Goal: Task Accomplishment & Management: Complete application form

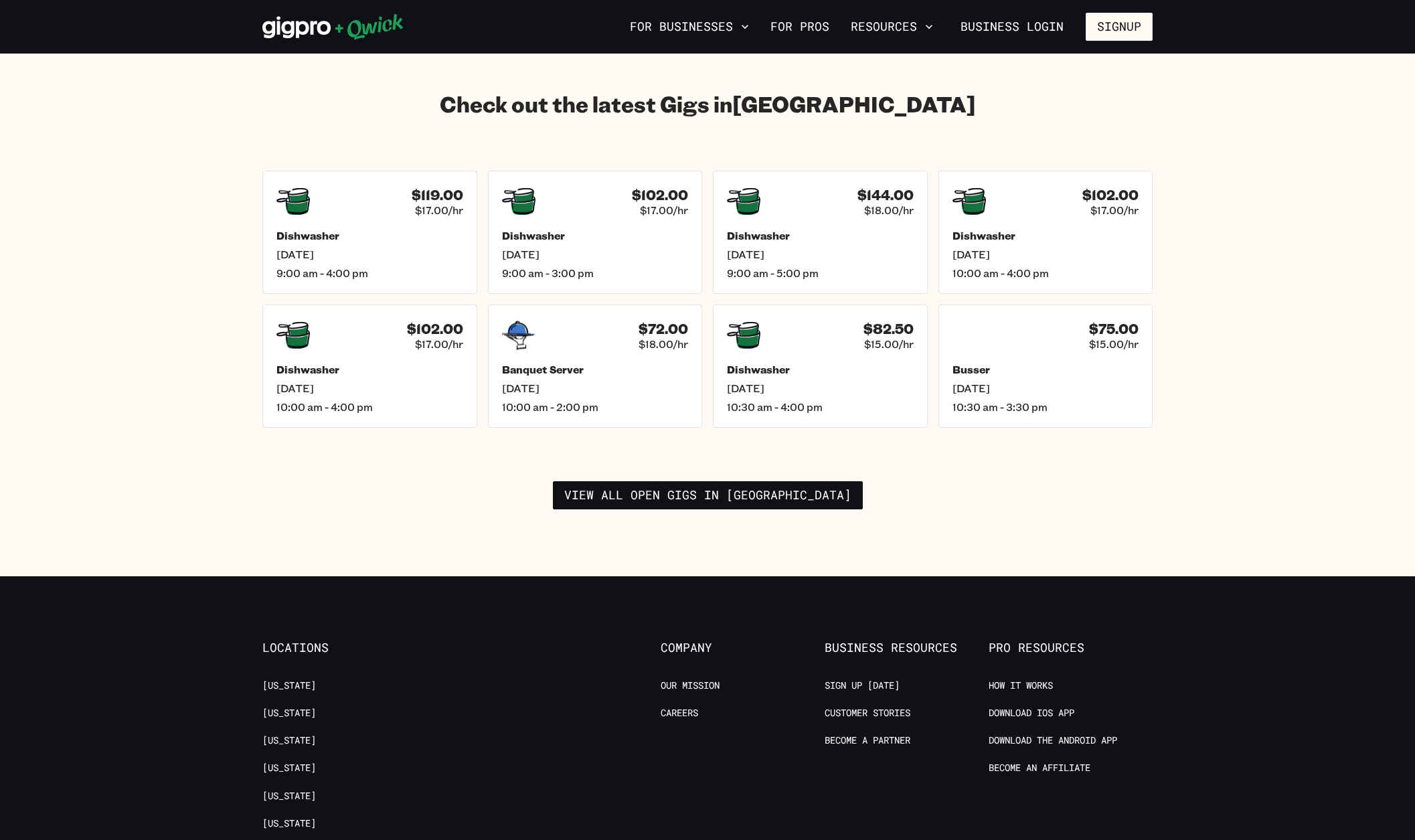
scroll to position [1859, 0]
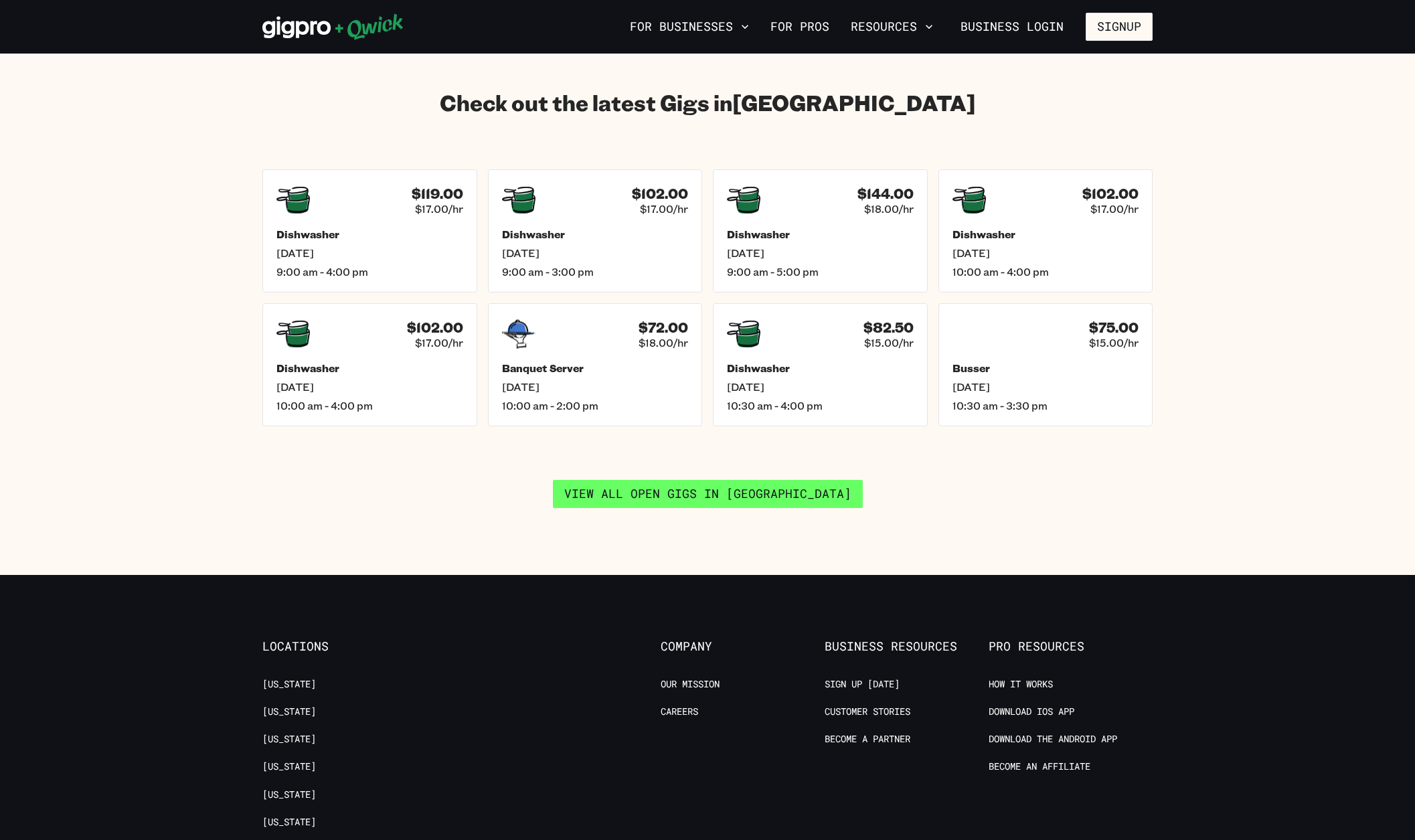
click at [721, 480] on link "View all open gigs in [GEOGRAPHIC_DATA]" at bounding box center [707, 493] width 310 height 28
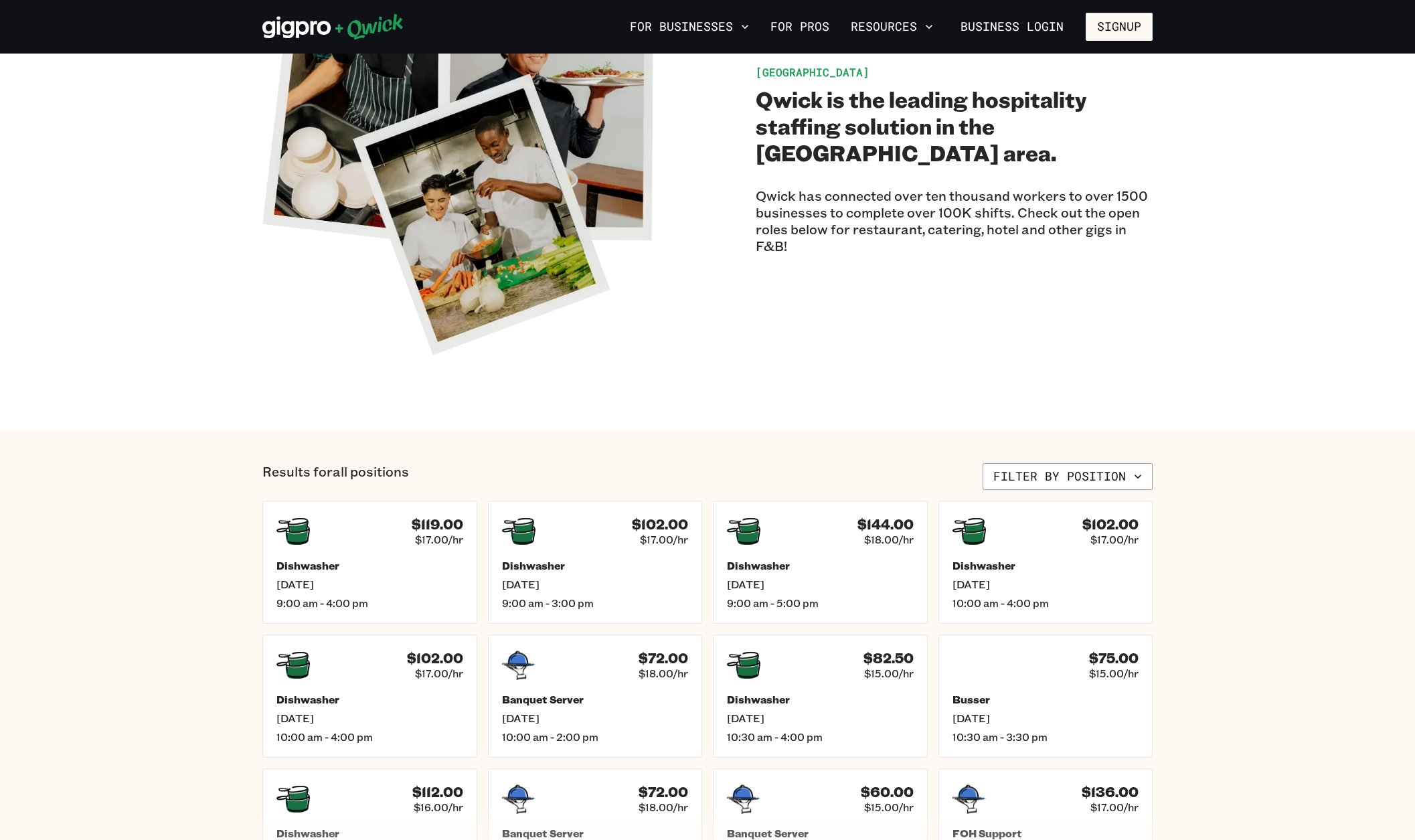
scroll to position [167, 0]
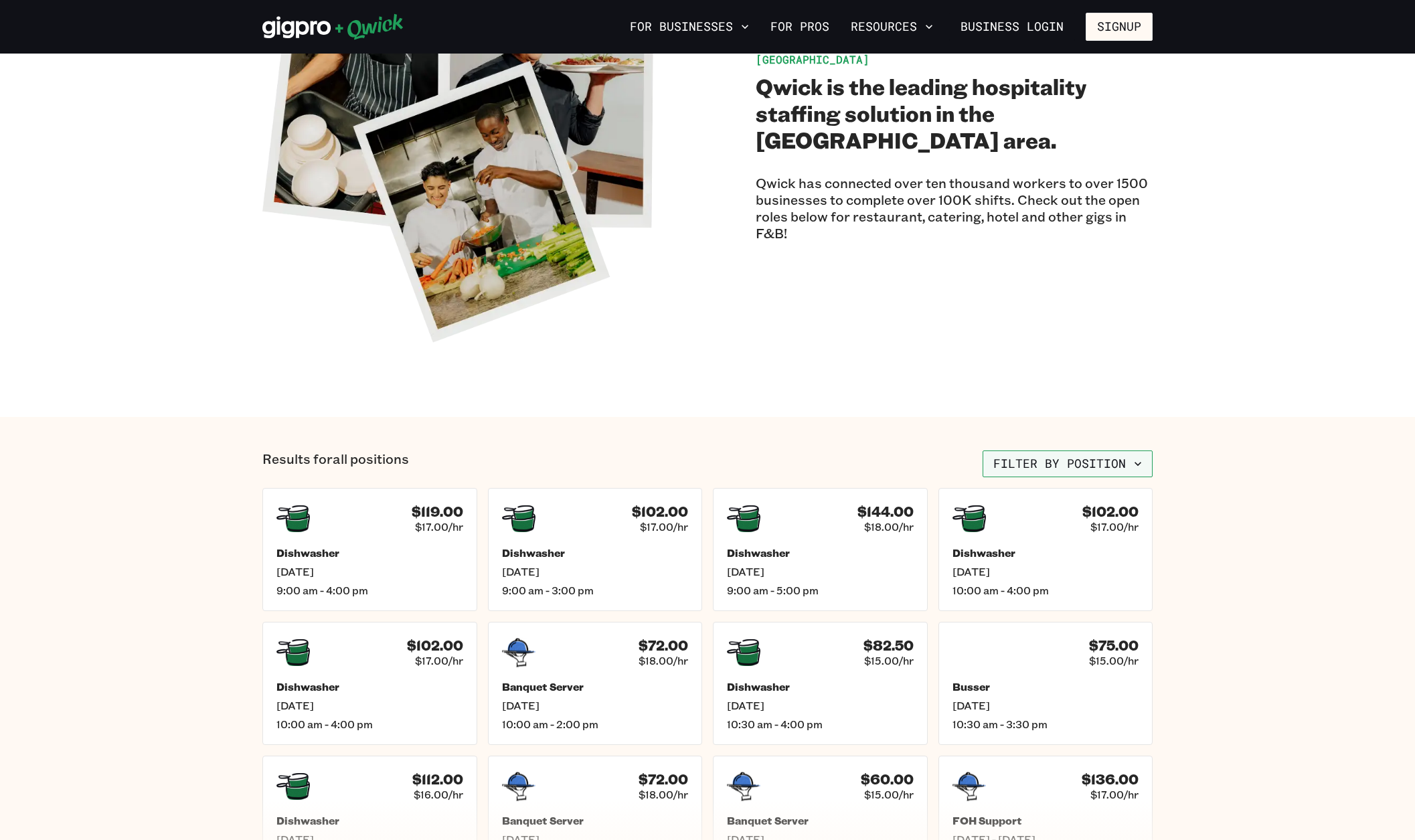
click at [1133, 462] on icon "button" at bounding box center [1137, 463] width 13 height 13
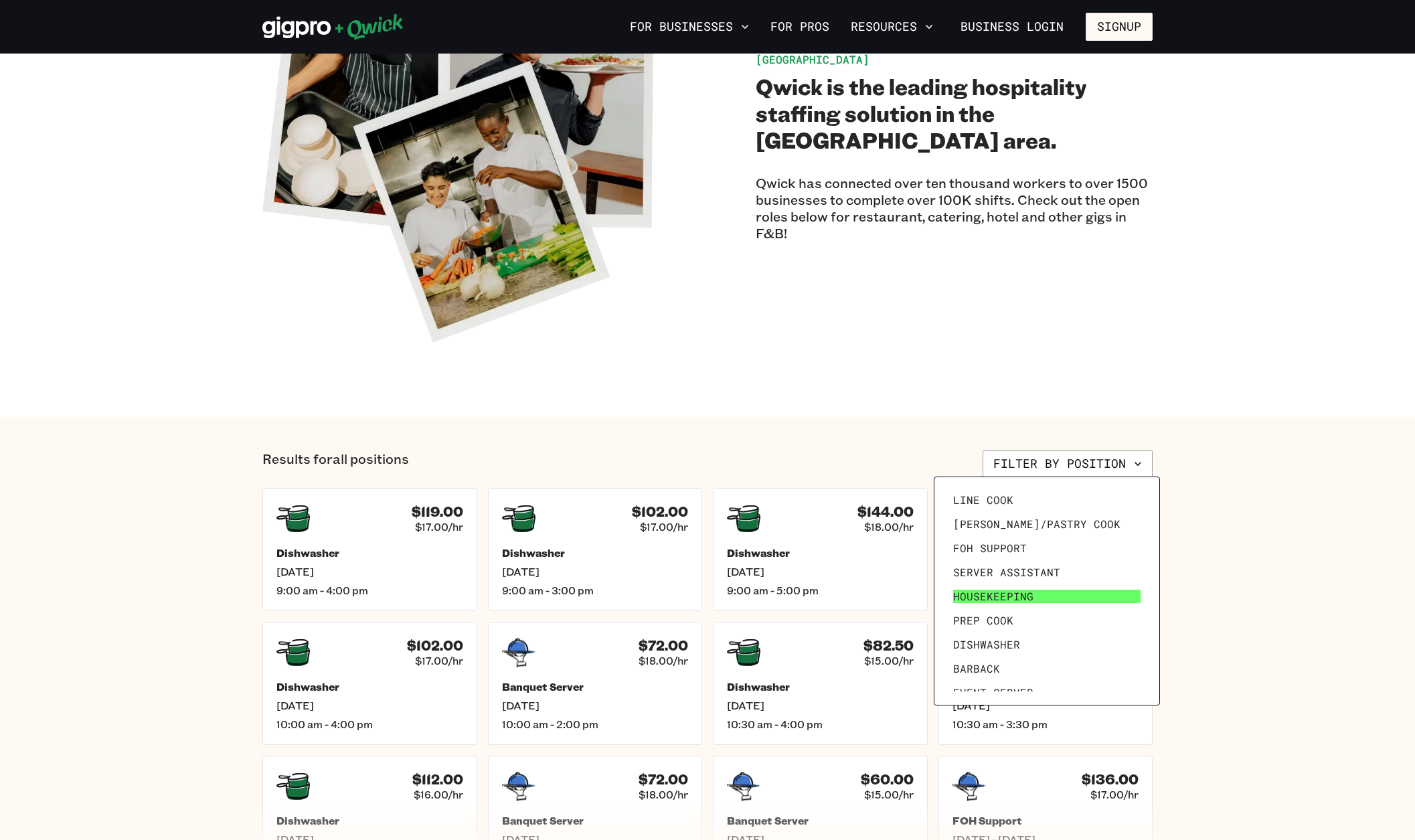
scroll to position [81, 0]
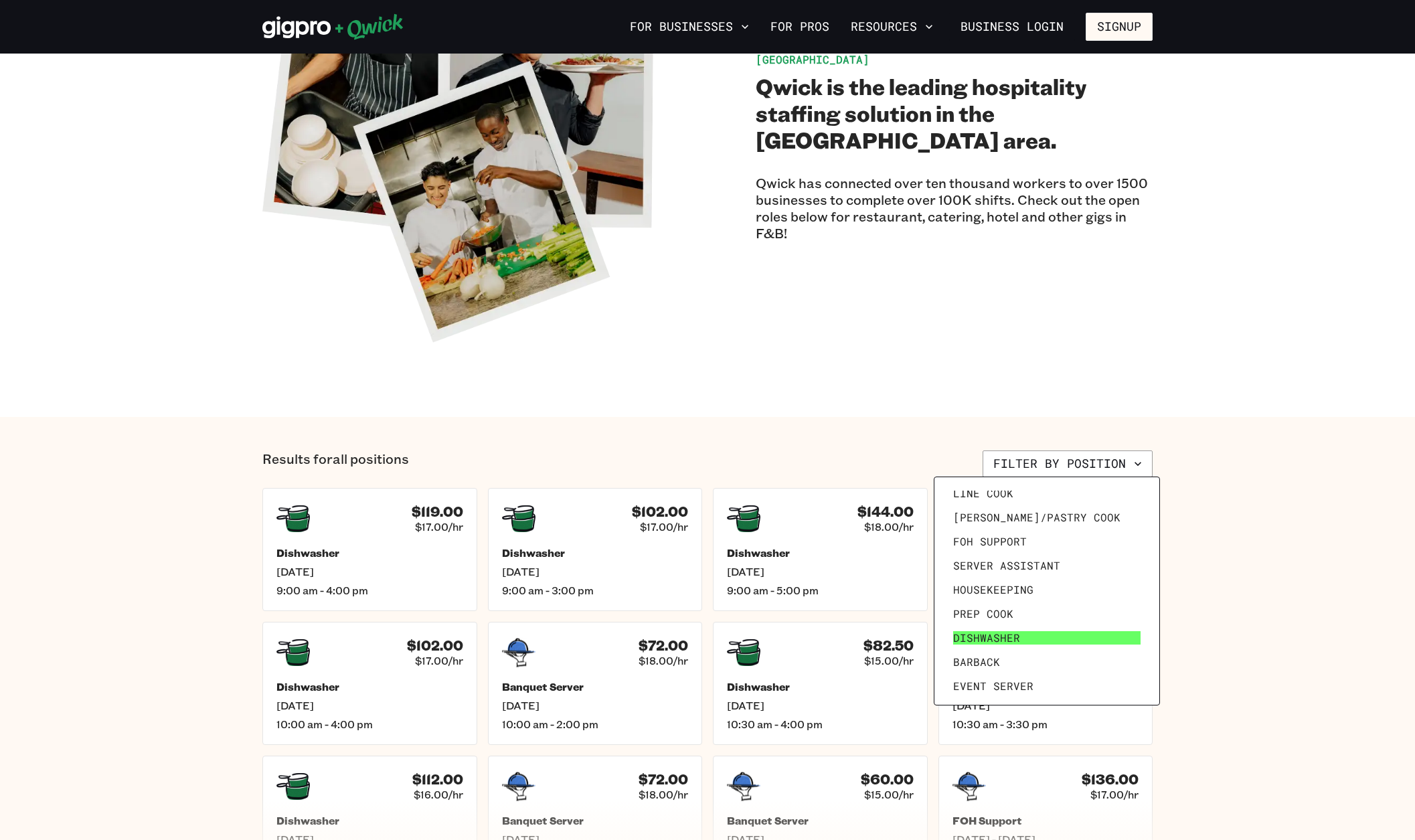
click at [996, 640] on span "Dishwasher" at bounding box center [986, 637] width 67 height 13
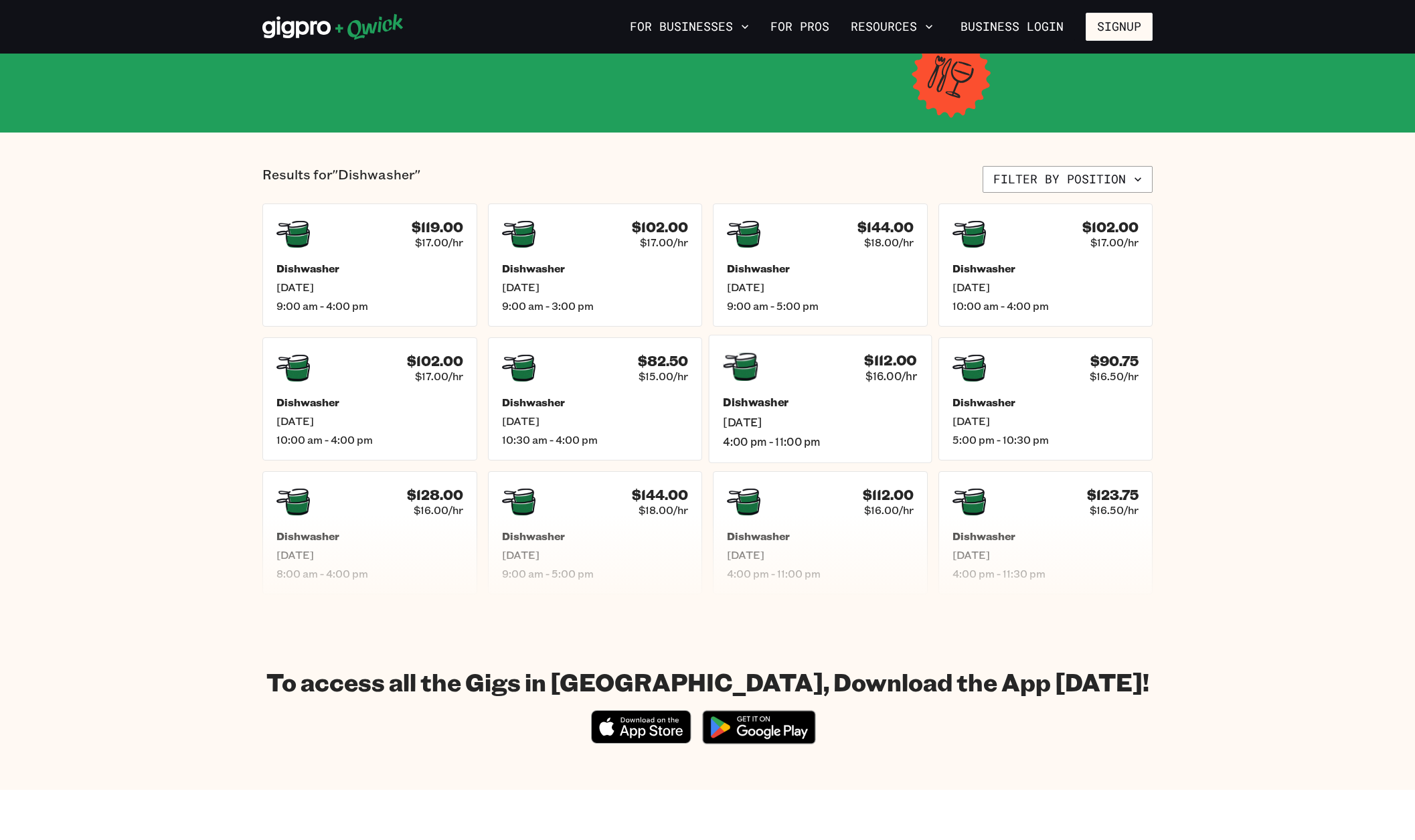
scroll to position [230, 0]
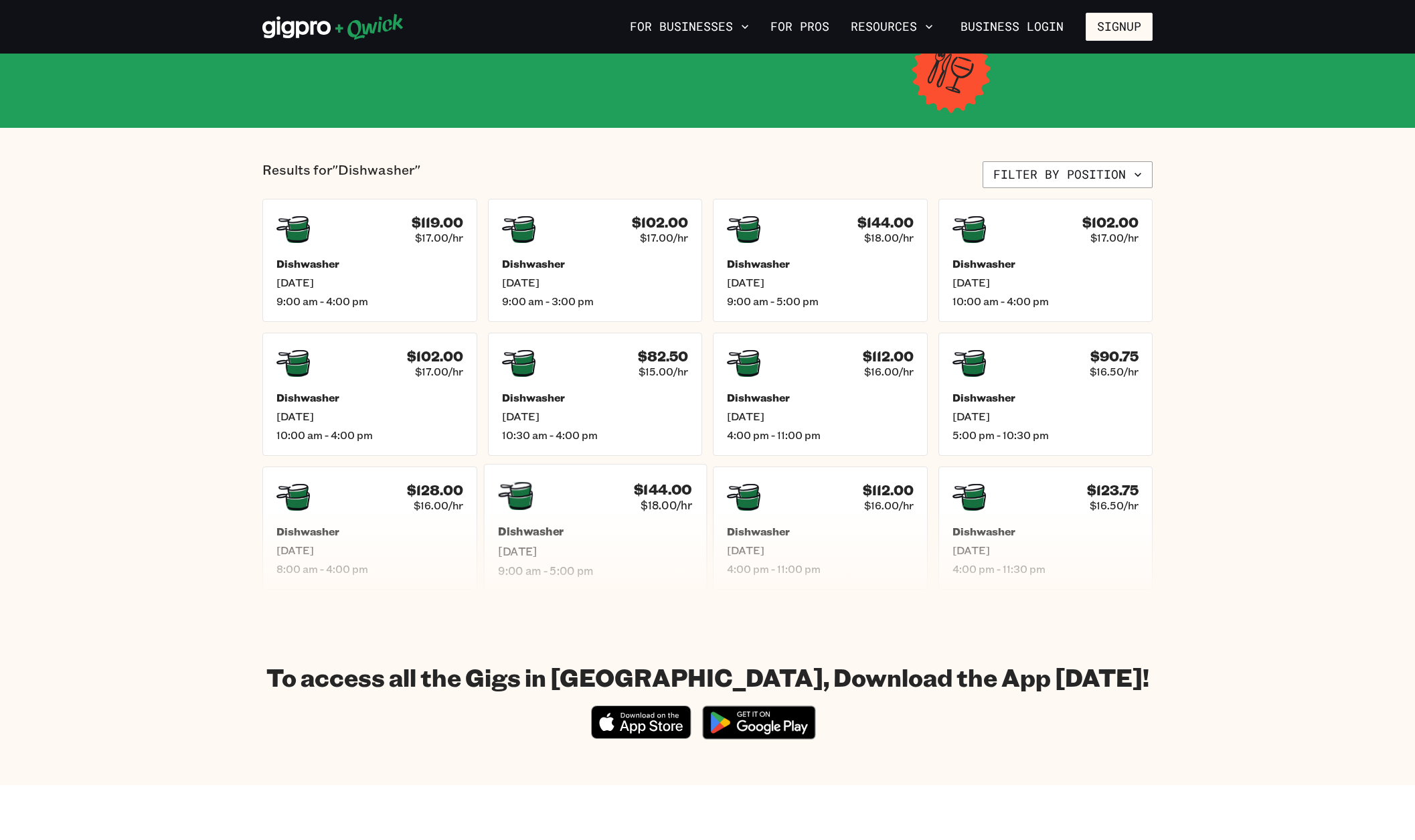
click at [592, 514] on div "$144.00 $18.00/hr Dishwasher [DATE] 9:00 am - 5:00 pm" at bounding box center [594, 528] width 223 height 128
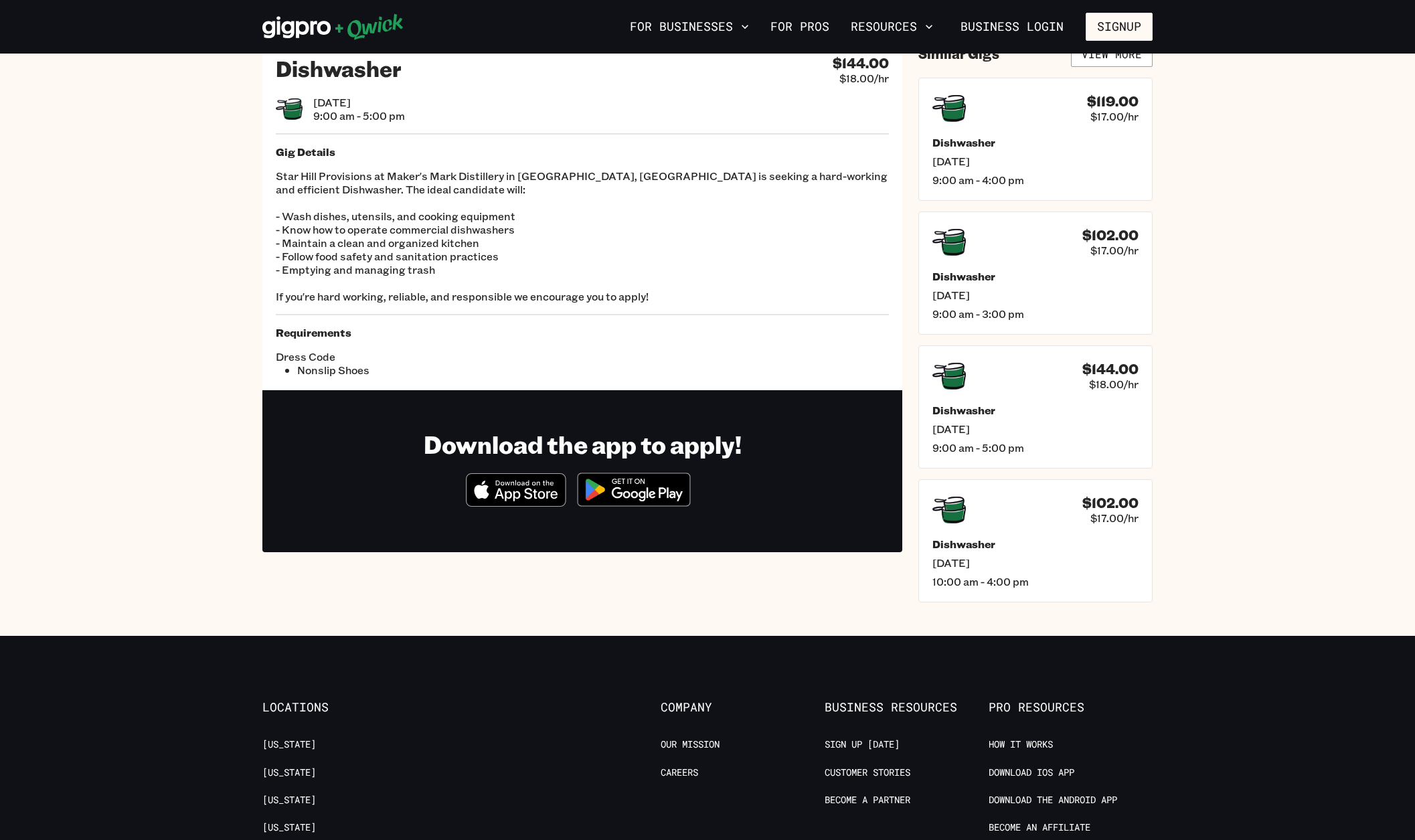
scroll to position [46, 0]
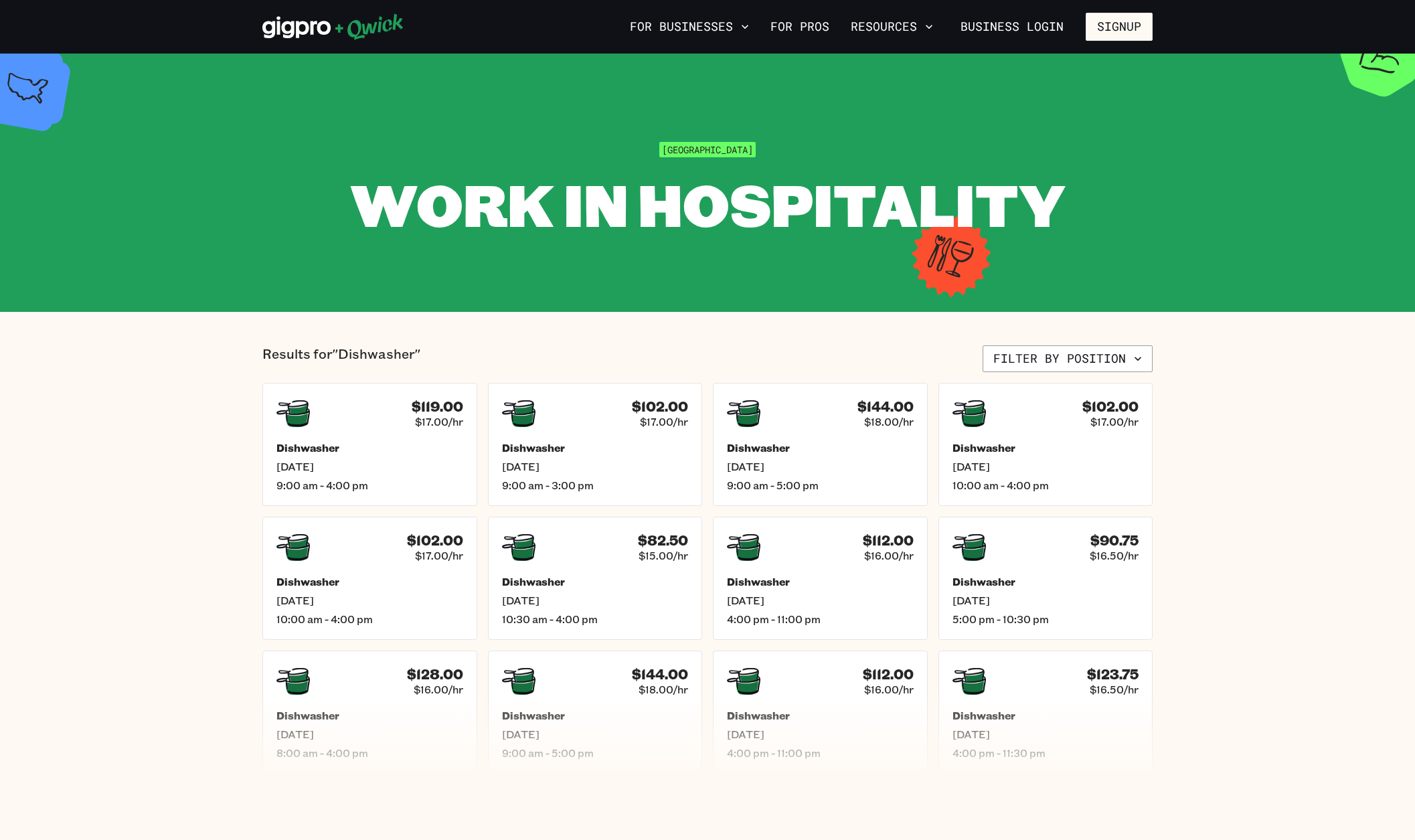
scroll to position [230, 0]
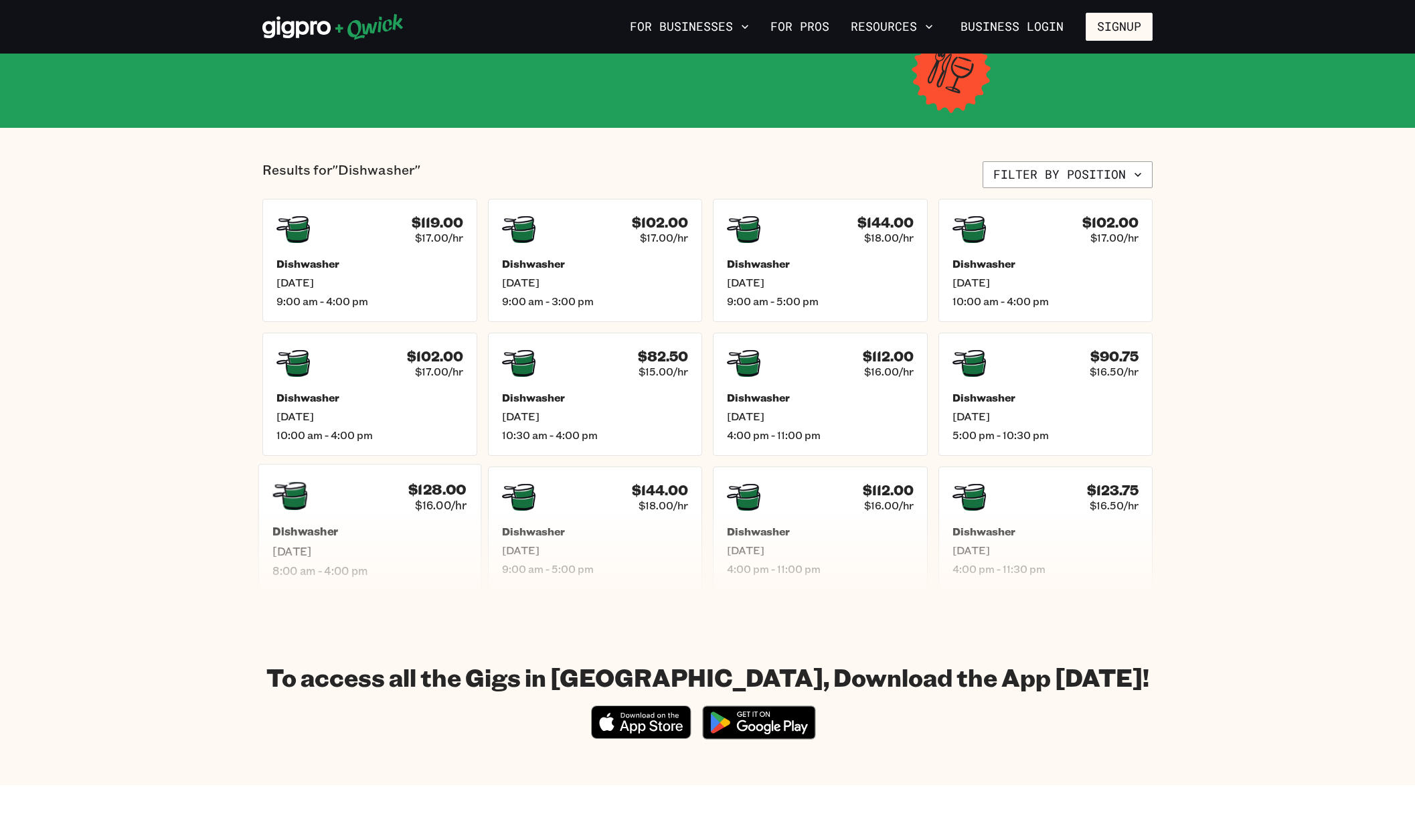
click at [393, 534] on h5 "Dishwasher" at bounding box center [369, 532] width 194 height 14
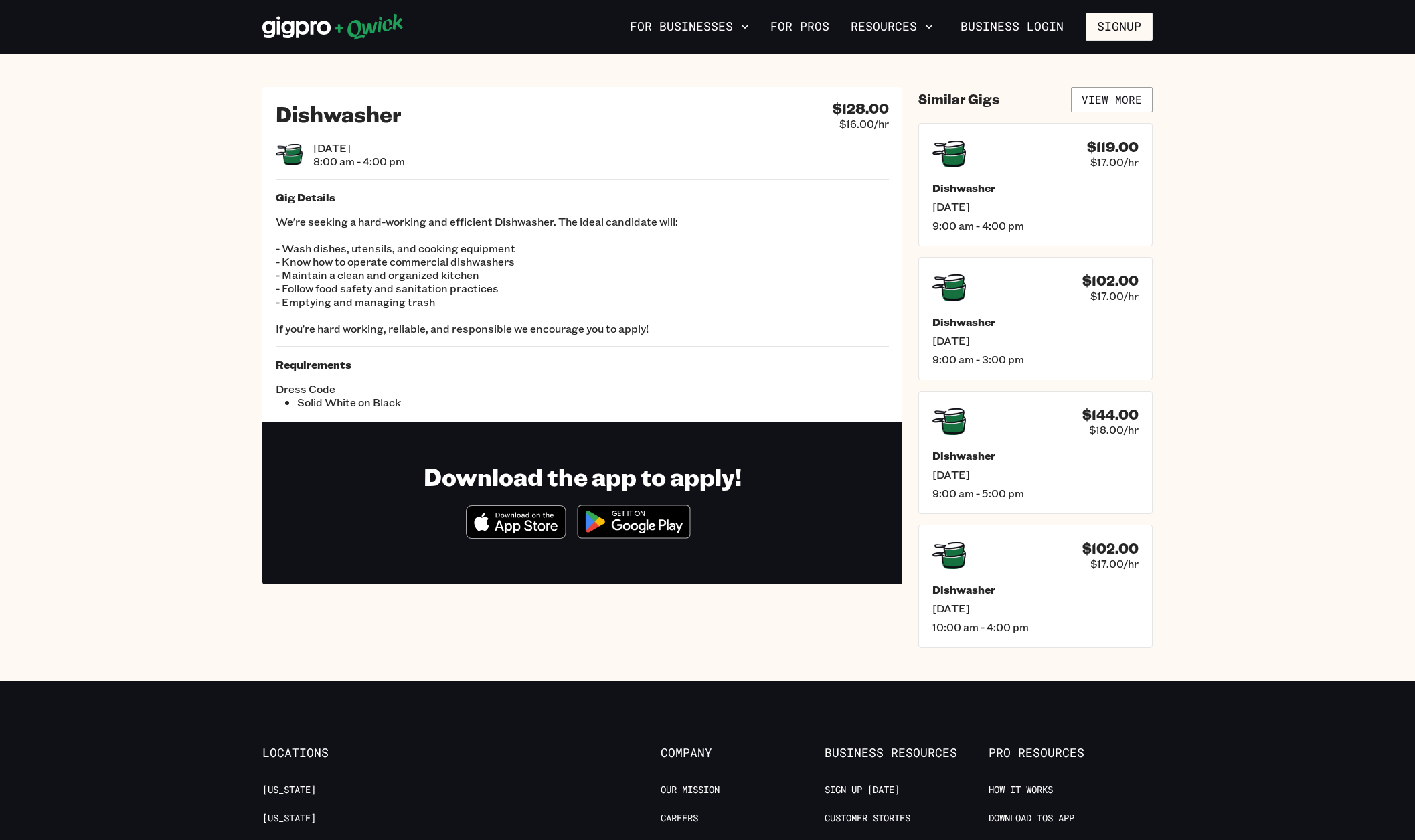
scroll to position [3, 0]
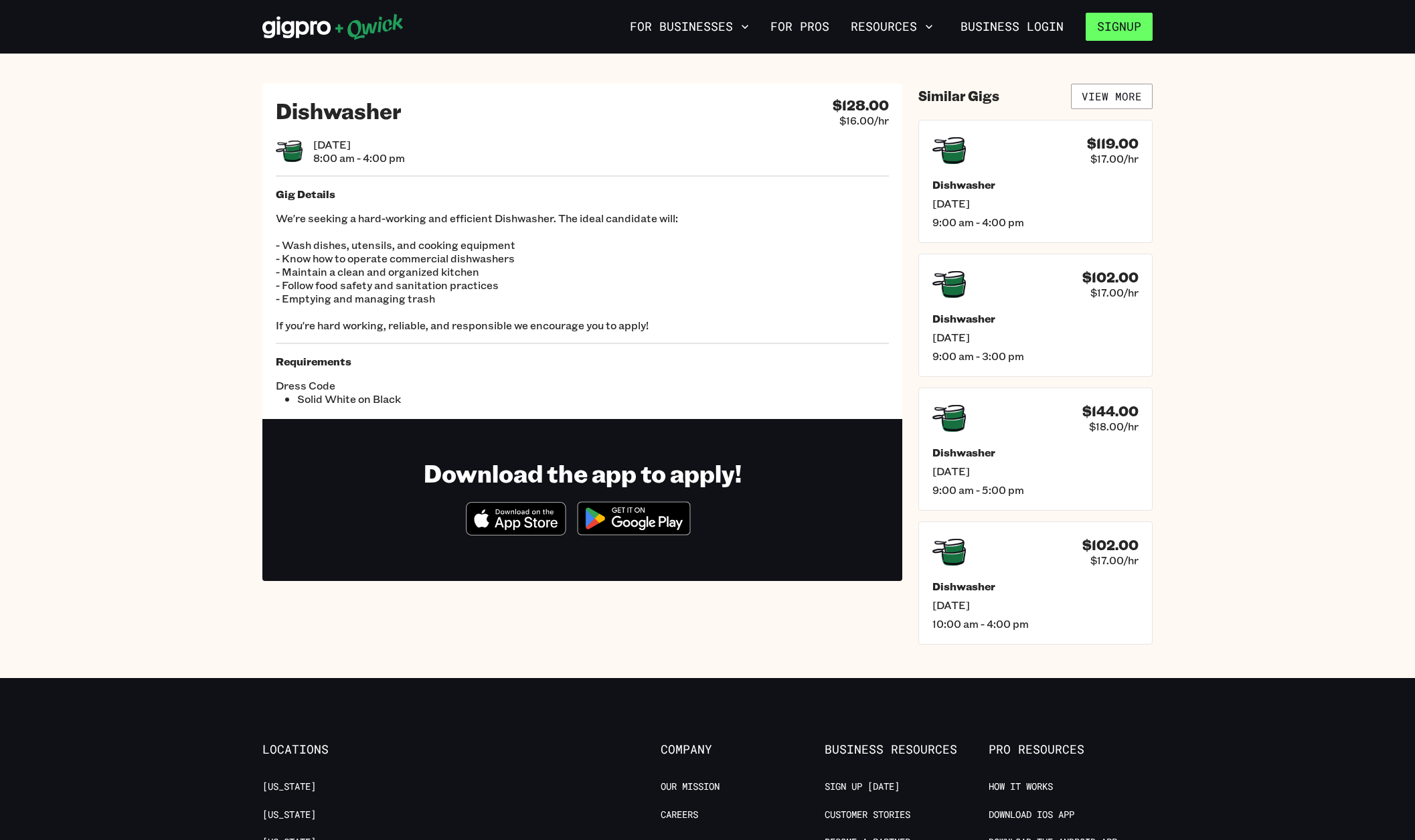
click at [1114, 29] on button "Signup" at bounding box center [1119, 26] width 67 height 28
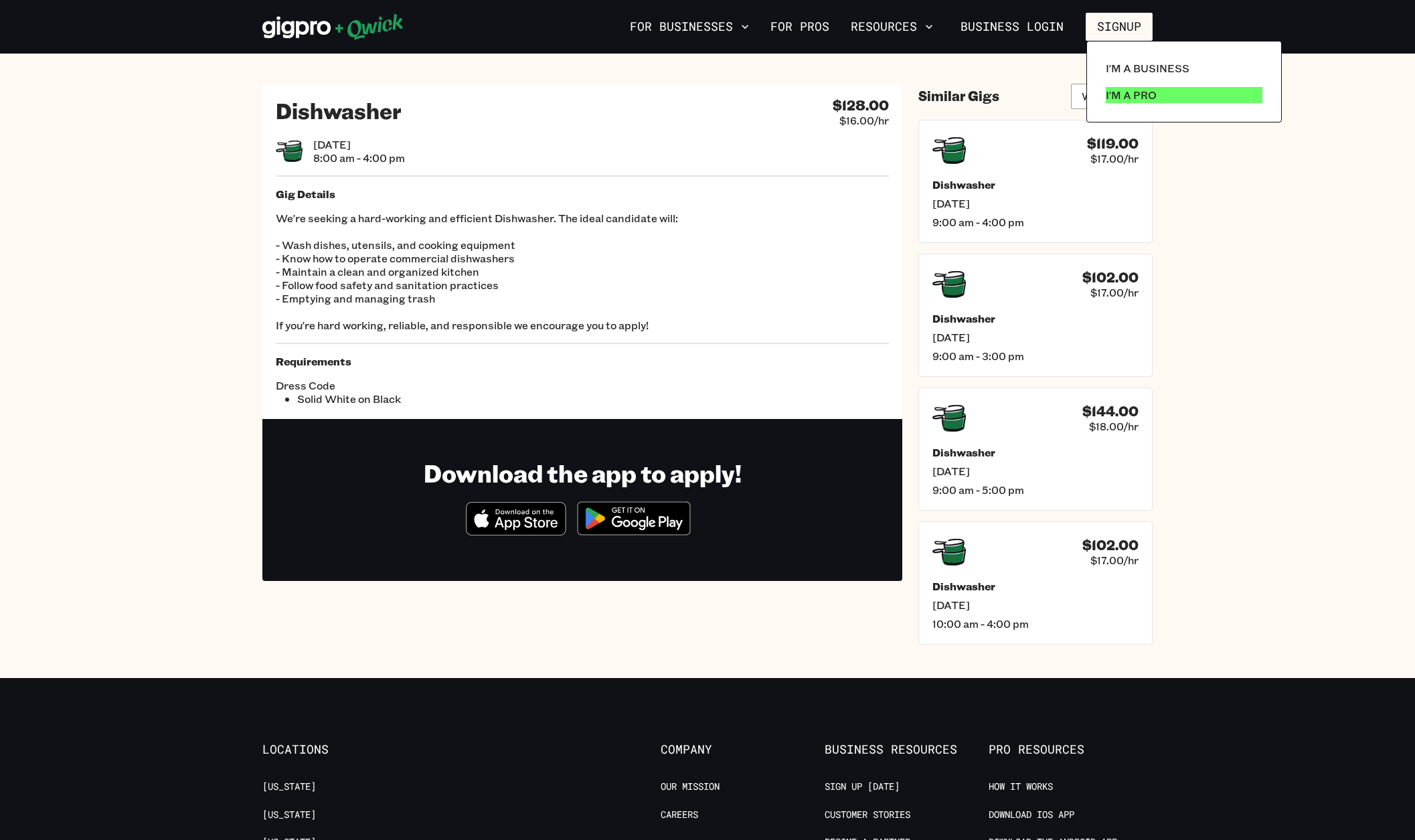
click at [1122, 95] on p "I'm a Pro" at bounding box center [1131, 95] width 51 height 16
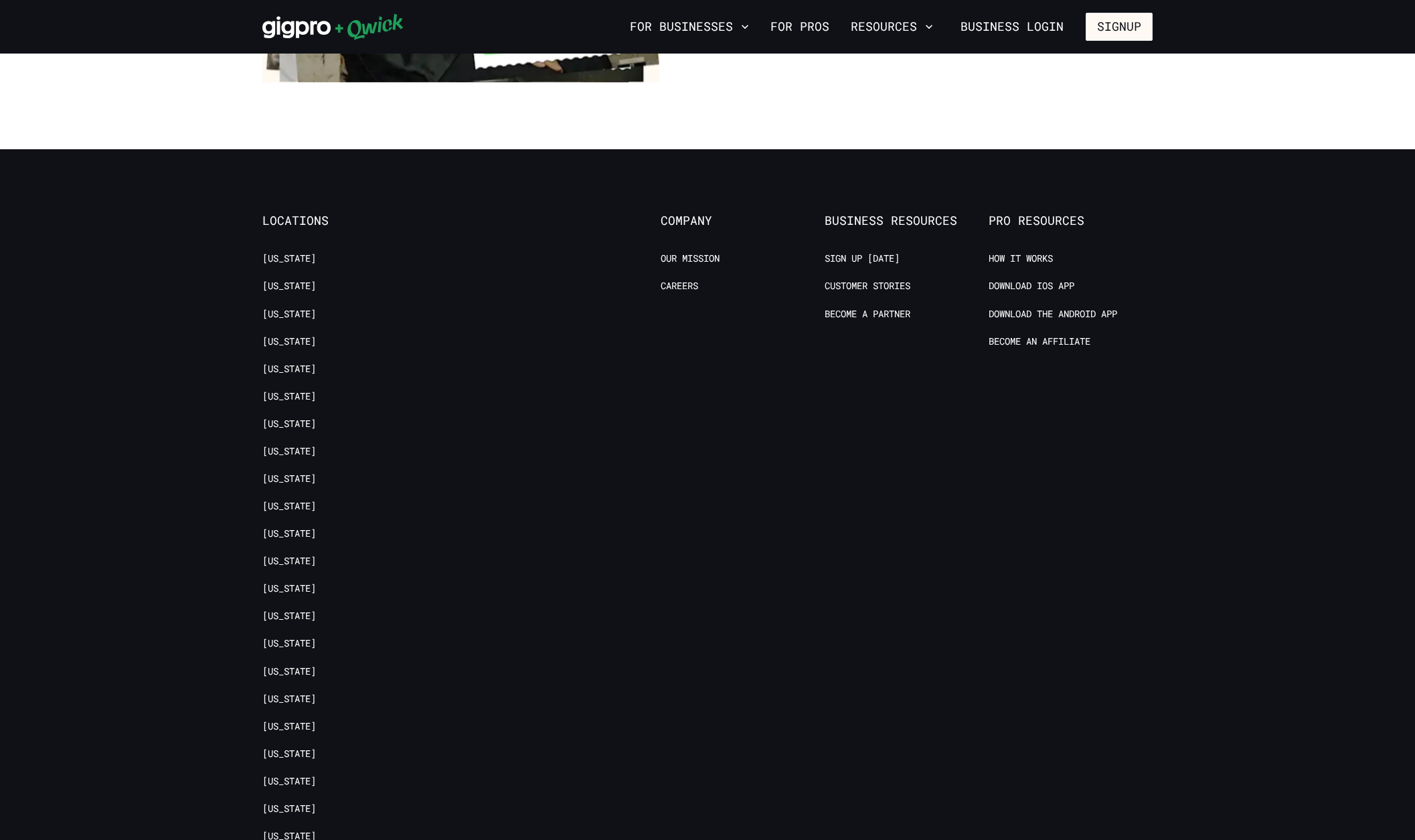
scroll to position [2648, 0]
click at [1054, 308] on link "Download the Android App" at bounding box center [1052, 314] width 129 height 13
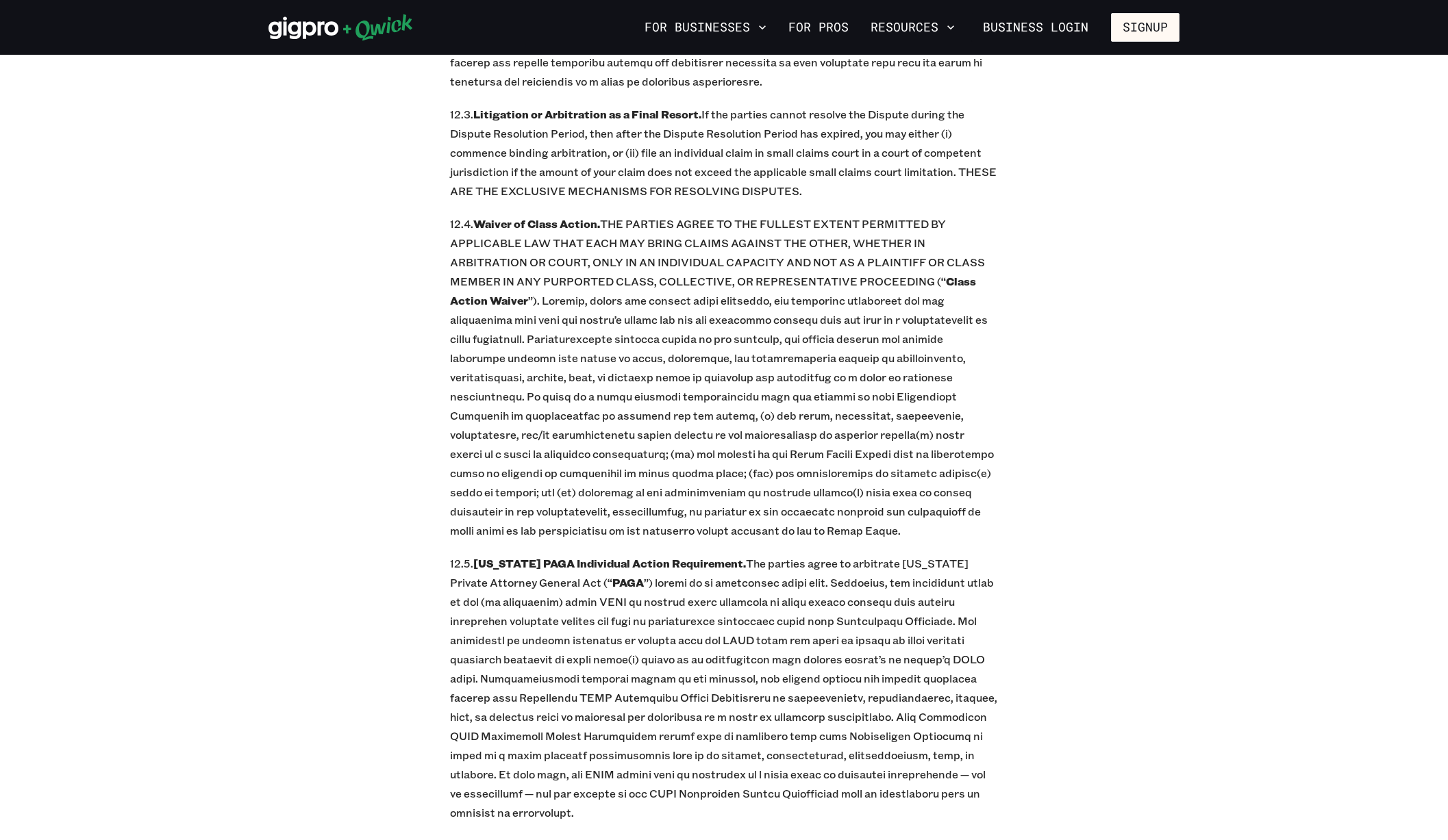
scroll to position [3620, 0]
